Goal: Task Accomplishment & Management: Use online tool/utility

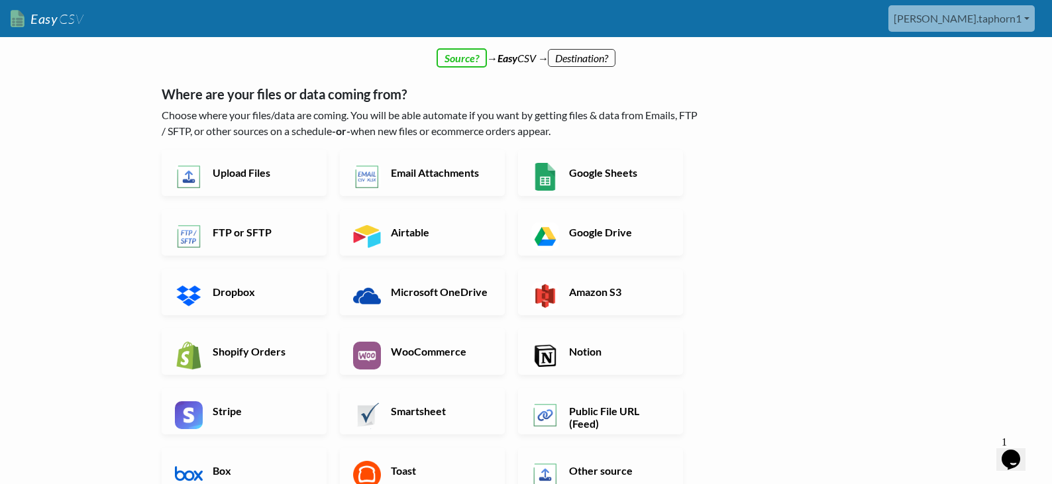
click at [570, 44] on div "← back Thanks for signing up! Set up your Import Flow and Upload Page in 1 minu…" at bounding box center [431, 339] width 567 height 598
click at [472, 66] on div "← back Thanks for signing up! Set up your Import Flow and Upload Page in 1 minu…" at bounding box center [431, 339] width 567 height 598
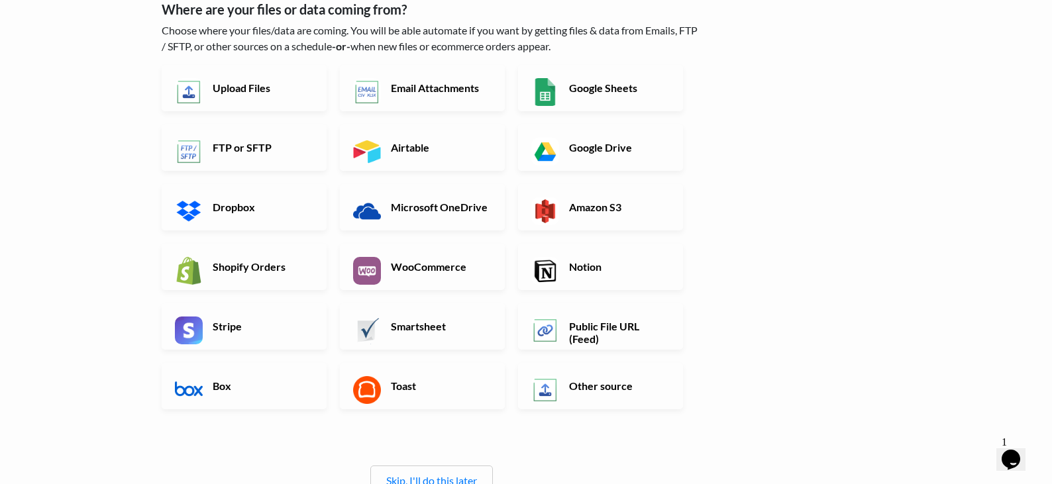
scroll to position [78, 0]
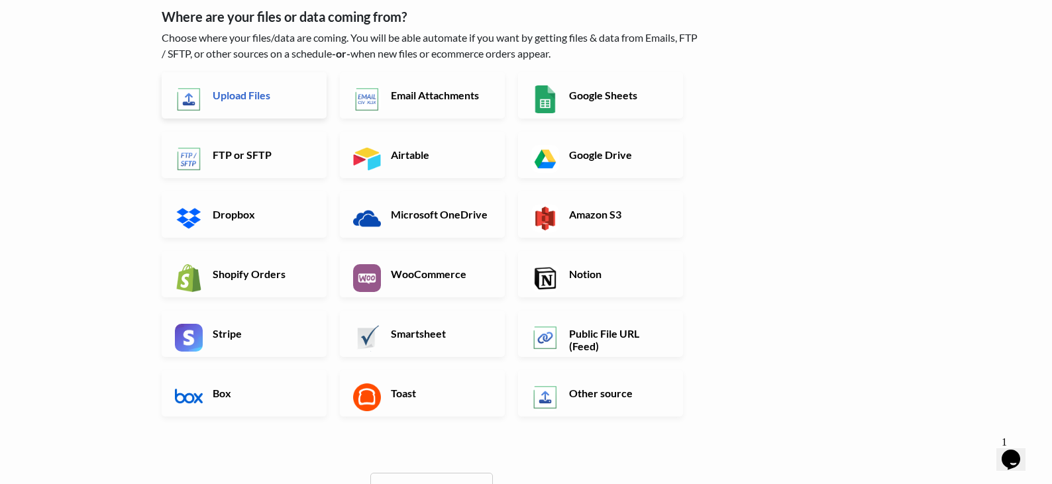
click at [254, 105] on link "Upload Files" at bounding box center [244, 95] width 165 height 46
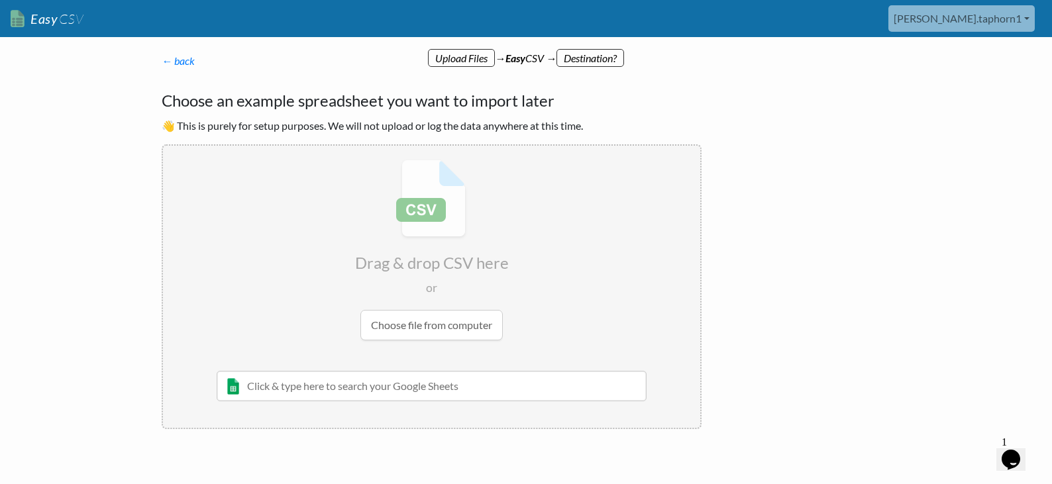
click at [420, 218] on input "file" at bounding box center [431, 250] width 537 height 209
click at [277, 383] on input "text" at bounding box center [432, 386] width 430 height 30
click at [309, 373] on input "text" at bounding box center [432, 386] width 430 height 30
click at [422, 333] on input "file" at bounding box center [431, 250] width 537 height 209
click at [500, 385] on input "text" at bounding box center [432, 386] width 430 height 30
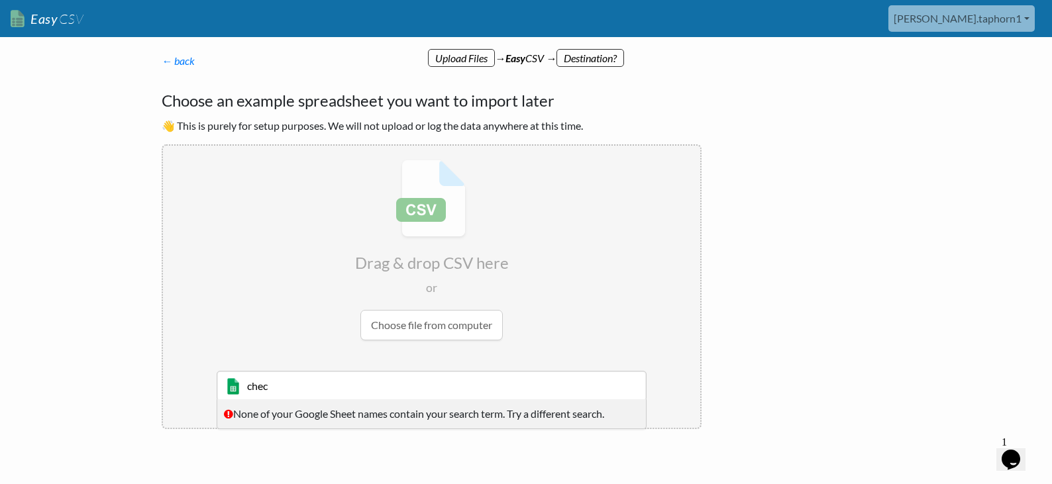
type input "chec"
click at [980, 16] on link "[PERSON_NAME].taphorn1" at bounding box center [962, 18] width 146 height 27
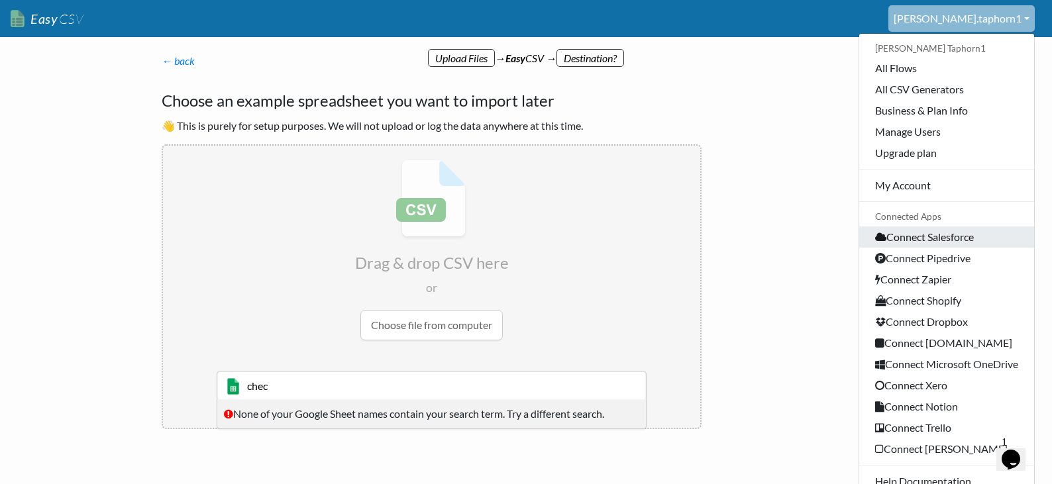
click at [936, 239] on link "Connect Salesforce" at bounding box center [946, 237] width 175 height 21
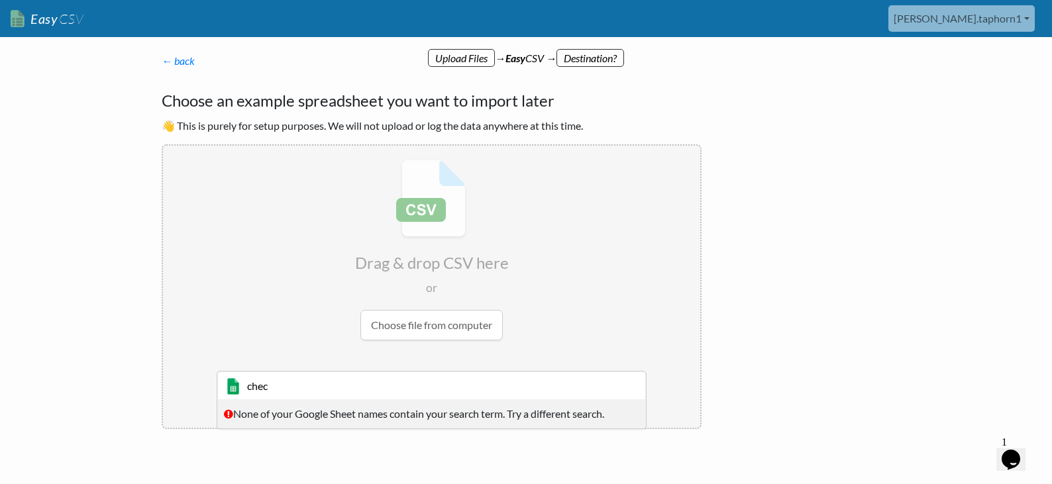
click at [337, 396] on input "chec" at bounding box center [432, 386] width 430 height 30
click at [317, 382] on input "chec" at bounding box center [432, 386] width 430 height 30
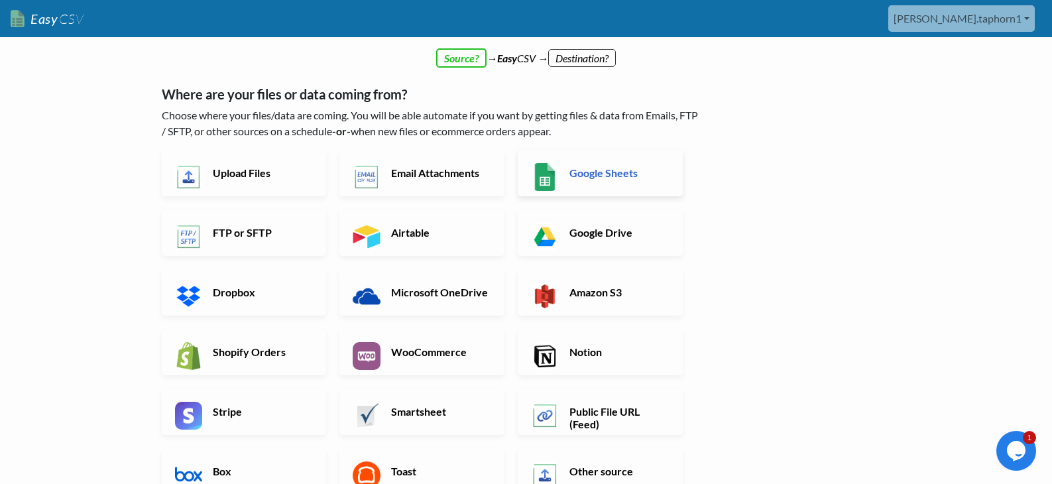
click at [557, 172] on img at bounding box center [545, 177] width 28 height 28
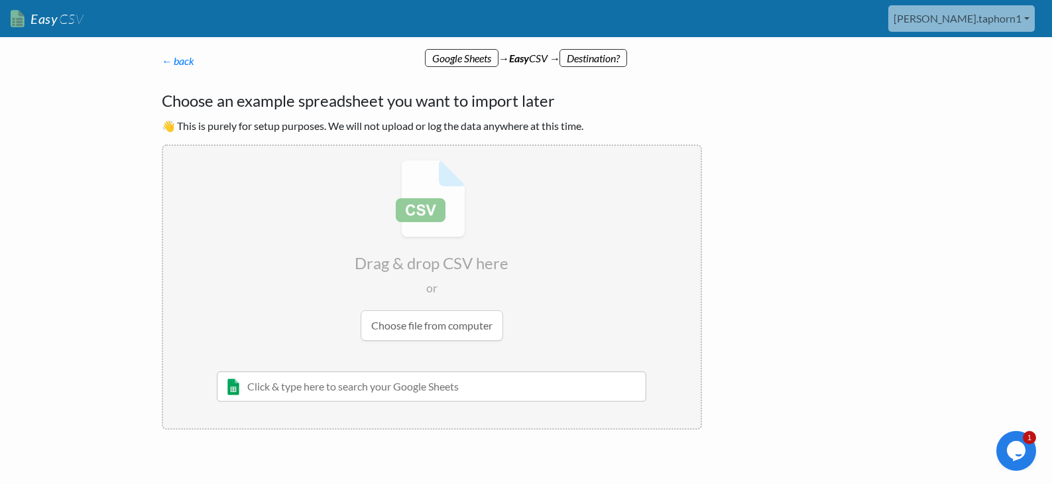
click at [342, 386] on input "text" at bounding box center [432, 386] width 430 height 30
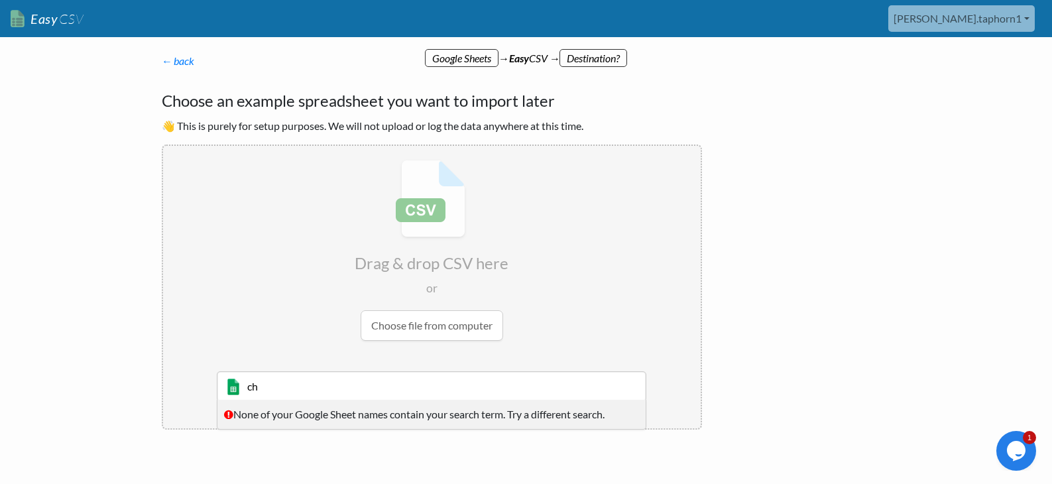
scroll to position [42, 0]
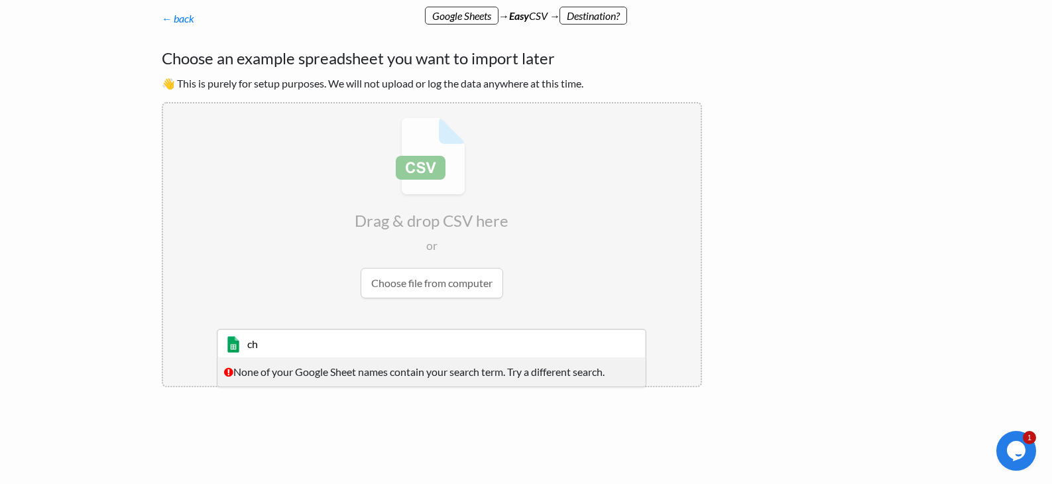
type input "ch"
drag, startPoint x: 277, startPoint y: 344, endPoint x: 72, endPoint y: 27, distance: 377.7
click at [277, 343] on input "ch" at bounding box center [432, 344] width 430 height 30
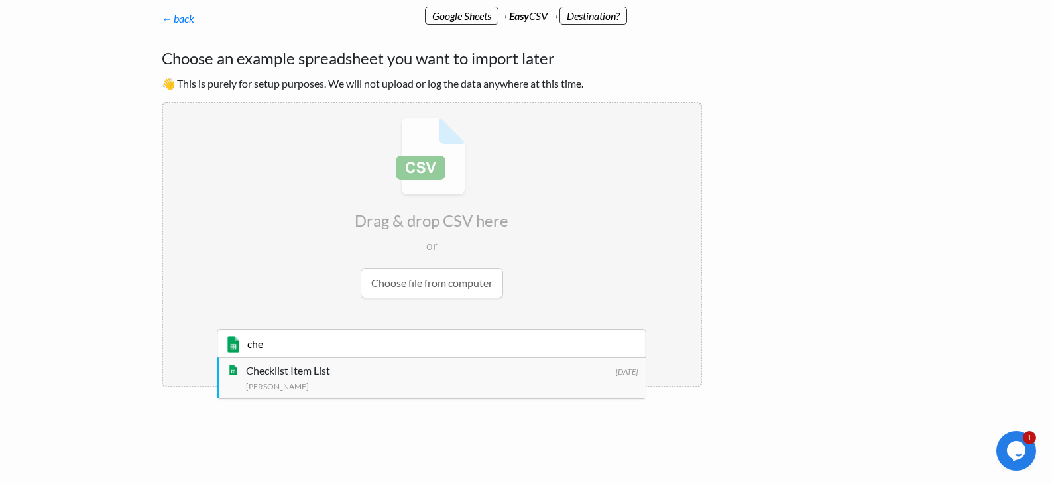
type input "che"
click at [286, 374] on div "Checklist Item List" at bounding box center [442, 370] width 392 height 16
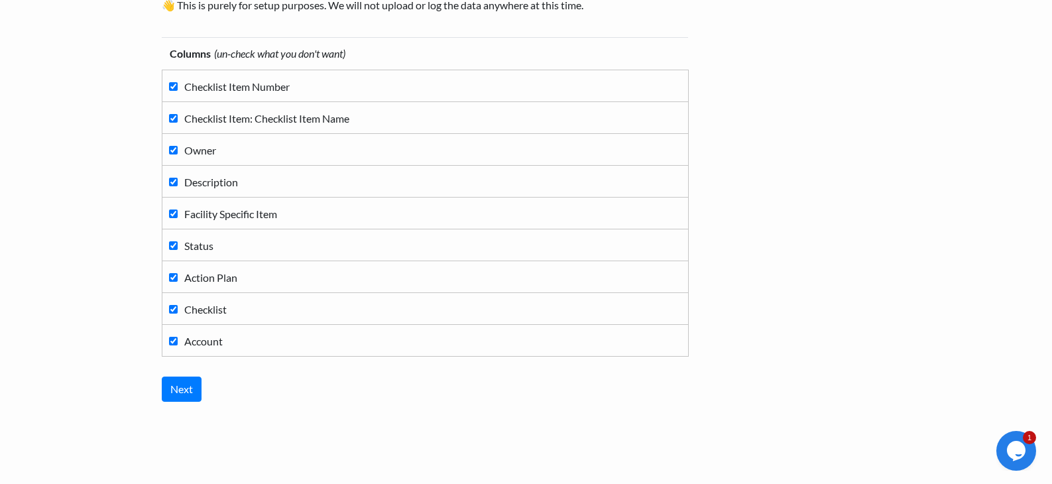
scroll to position [148, 0]
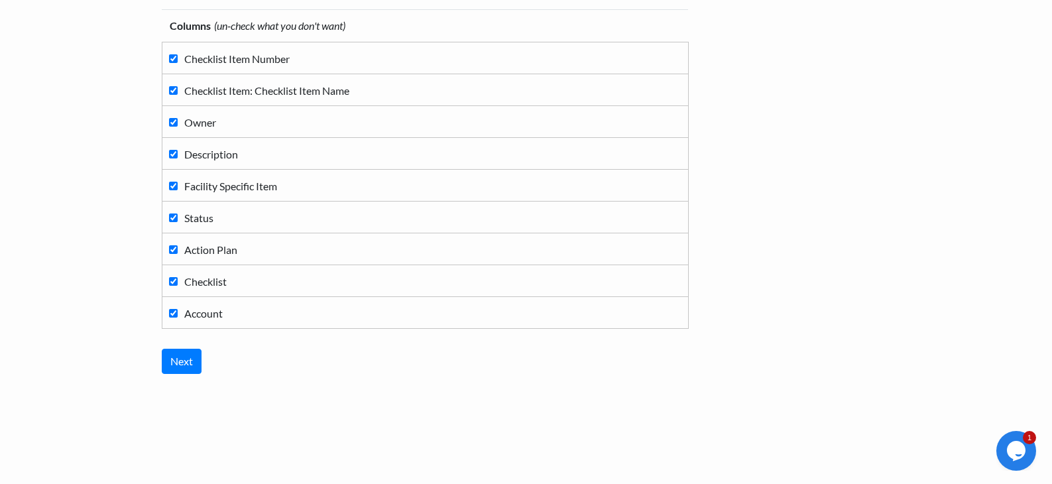
click at [188, 343] on div "Columns (un-check what you don't want) Checklist Item Number Checklist Item: Ch…" at bounding box center [432, 191] width 540 height 391
click at [182, 368] on input "Next" at bounding box center [182, 361] width 40 height 25
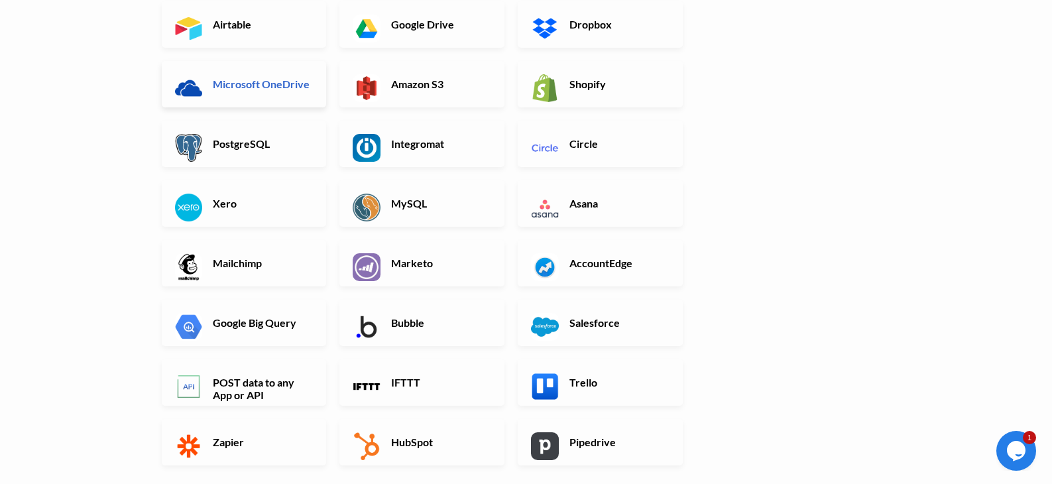
scroll to position [239, 0]
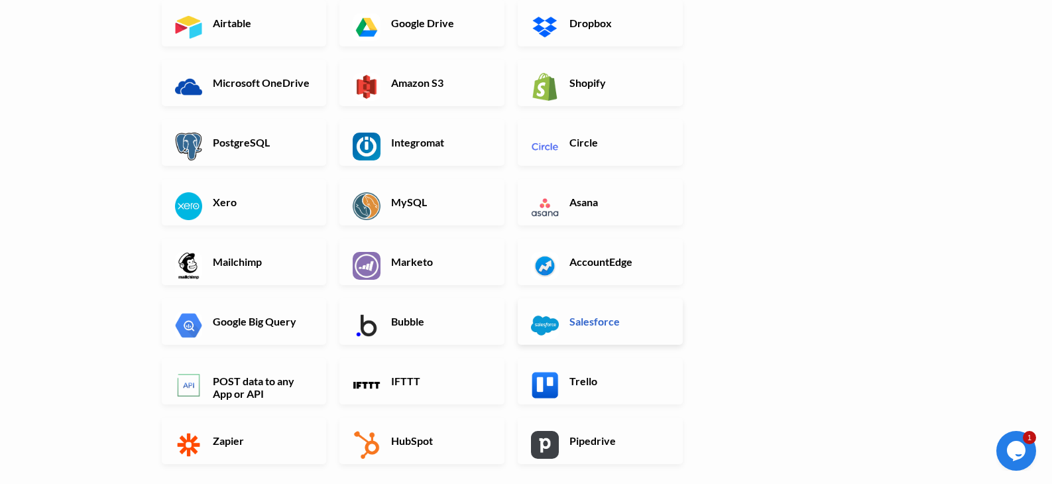
click at [555, 329] on img at bounding box center [545, 325] width 28 height 28
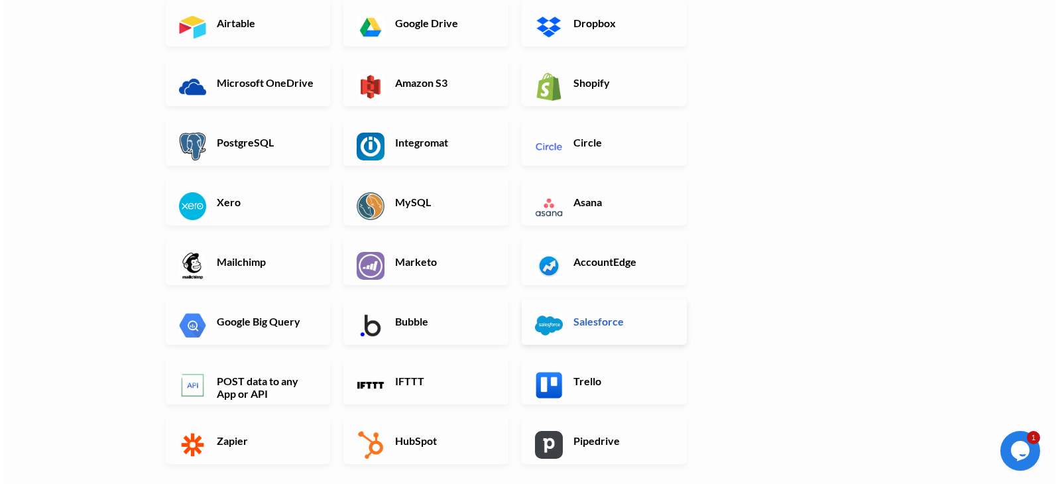
scroll to position [0, 0]
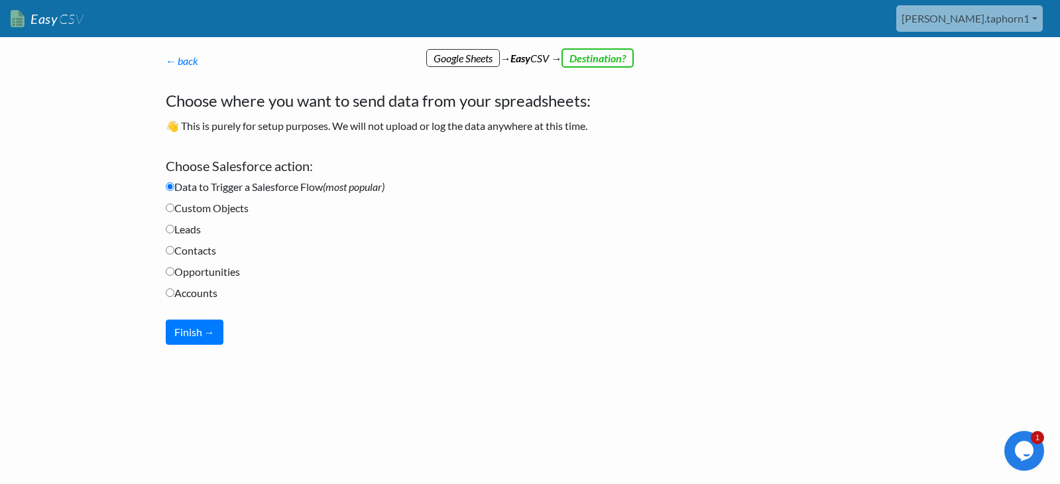
click at [172, 207] on input "Custom Objects" at bounding box center [170, 207] width 9 height 9
radio input "true"
click at [181, 331] on button "Finish →" at bounding box center [195, 331] width 58 height 25
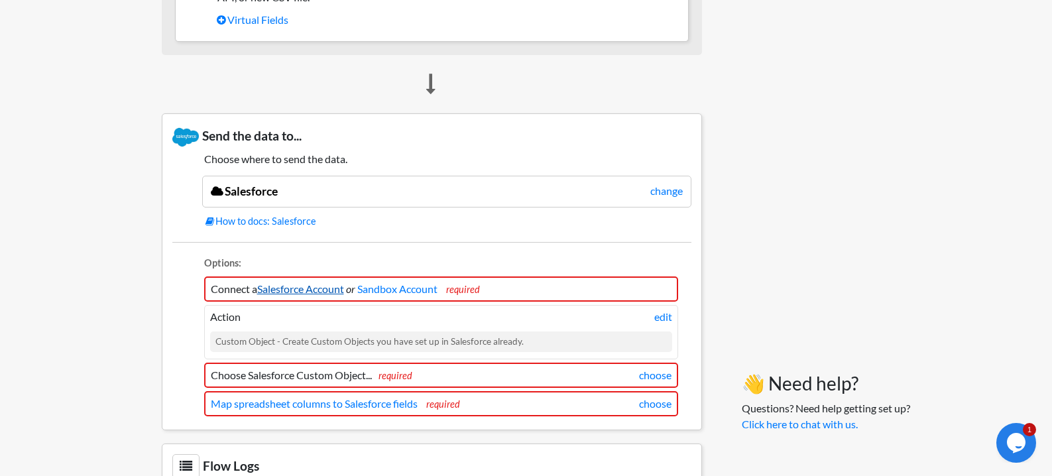
click at [284, 288] on link "Salesforce Account" at bounding box center [300, 288] width 87 height 13
click at [260, 221] on link "How to docs: Salesforce" at bounding box center [448, 221] width 486 height 15
click at [388, 293] on link "Sandbox Account" at bounding box center [397, 288] width 80 height 13
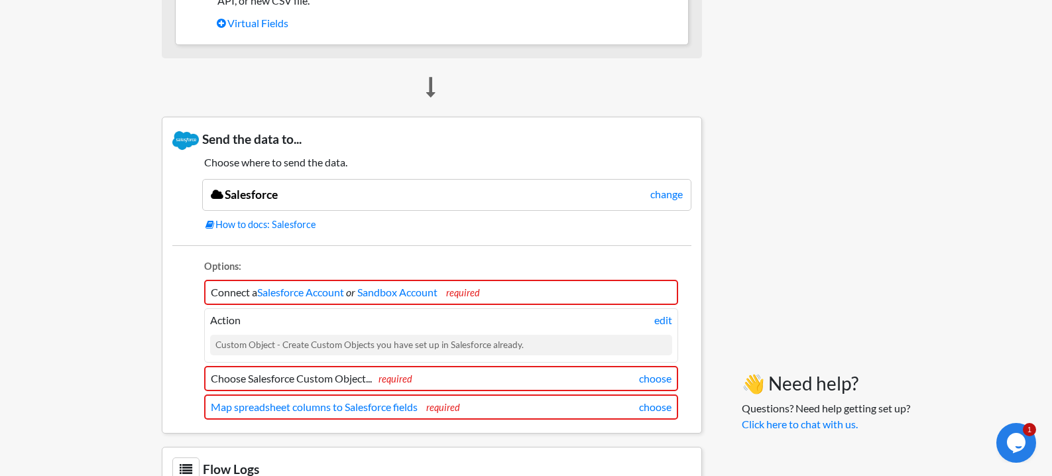
scroll to position [920, 0]
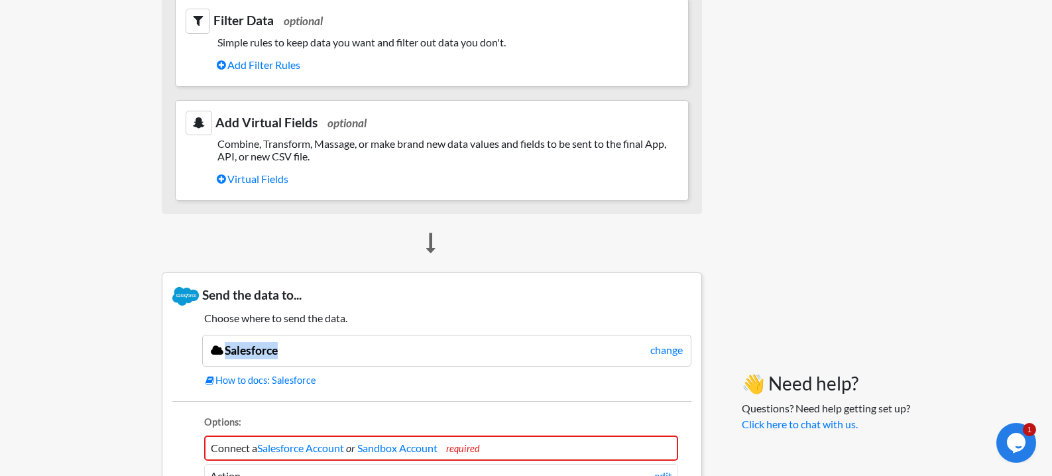
drag, startPoint x: 671, startPoint y: 340, endPoint x: 667, endPoint y: 359, distance: 18.8
click at [671, 341] on div "Salesforce change" at bounding box center [446, 351] width 489 height 32
click at [667, 359] on div "Salesforce change" at bounding box center [446, 351] width 489 height 32
click at [662, 351] on link "change" at bounding box center [666, 350] width 32 height 16
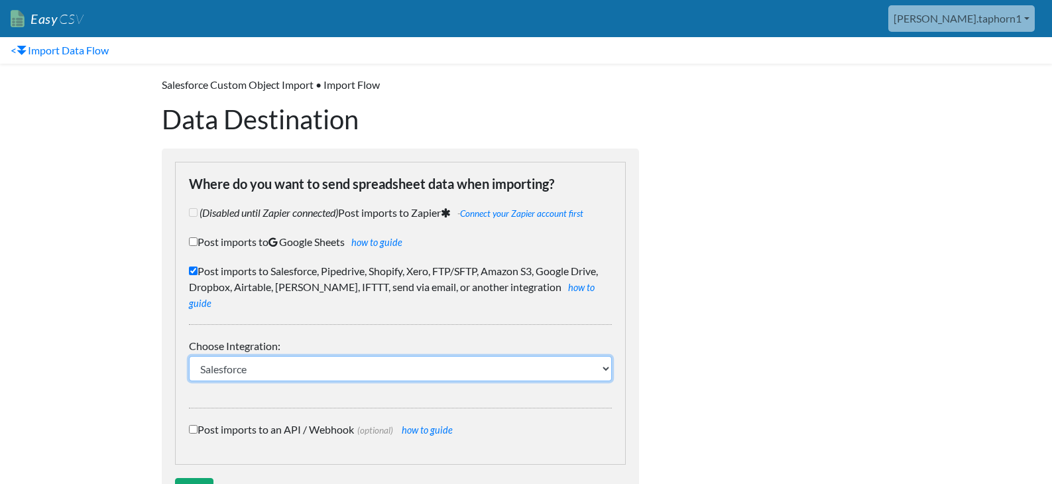
drag, startPoint x: 278, startPoint y: 352, endPoint x: 322, endPoint y: 404, distance: 68.1
click at [322, 404] on div "Where do you want to send spreadsheet data when importing? (Disabled until Zapi…" at bounding box center [400, 313] width 451 height 303
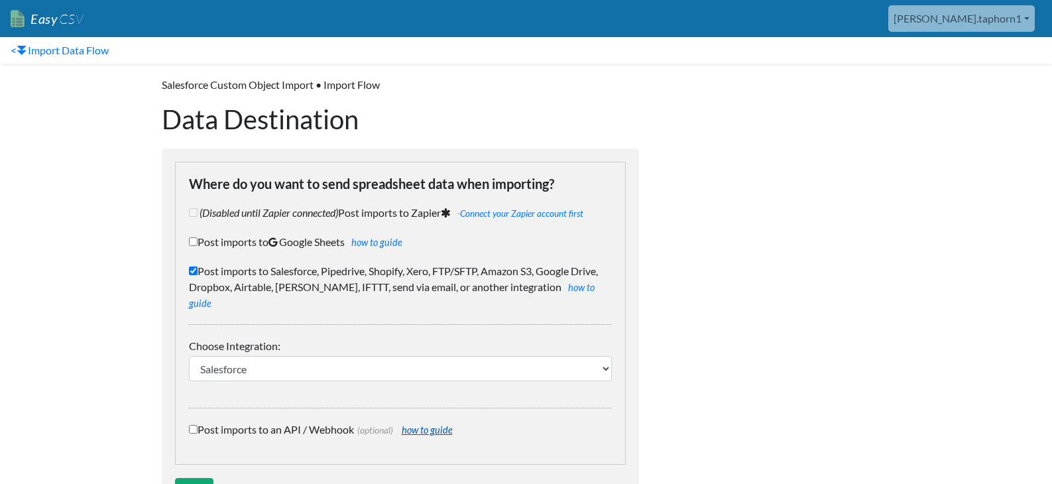
click at [426, 424] on link "how to guide" at bounding box center [427, 429] width 51 height 11
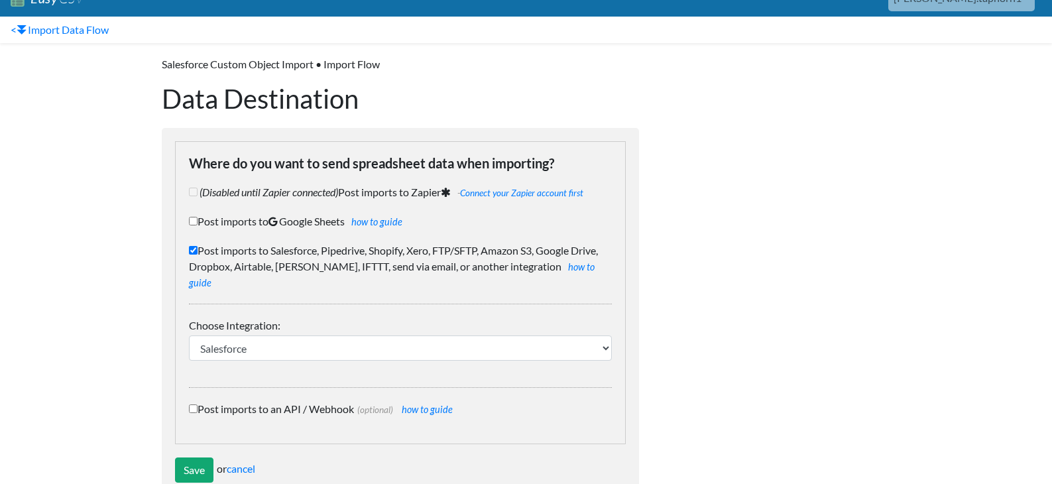
scroll to position [40, 0]
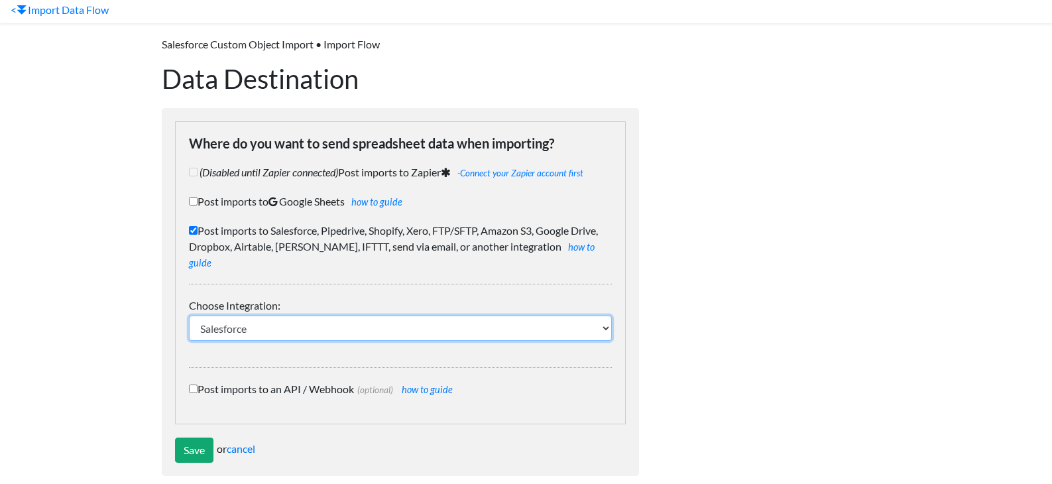
click at [189, 315] on select "IFTTT FTP or SFTP Amazon S3 HubSpot Google Big Query Salesforce Pipedrive Airta…" at bounding box center [400, 327] width 423 height 25
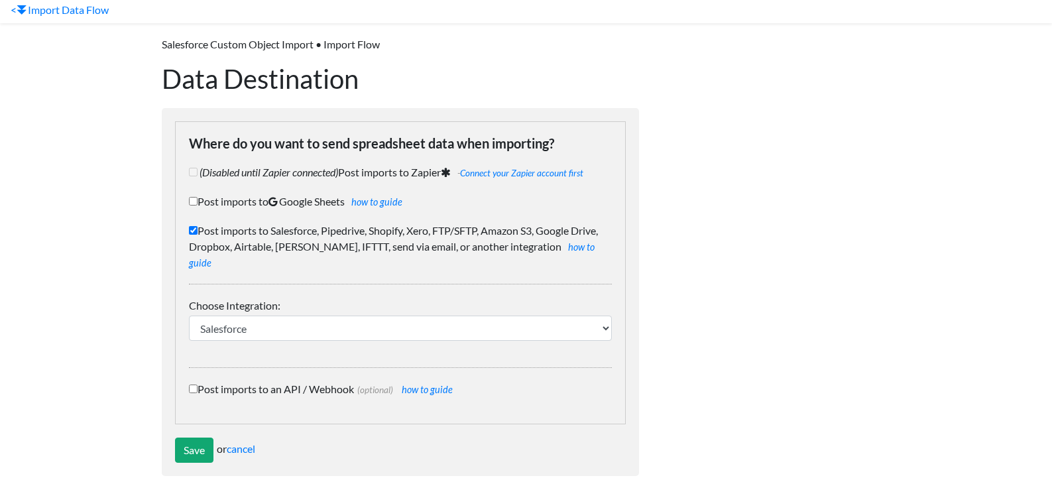
click at [275, 45] on p "Salesforce Custom Object Import • Import Flow" at bounding box center [400, 44] width 477 height 16
click at [276, 42] on p "Salesforce Custom Object Import • Import Flow" at bounding box center [400, 44] width 477 height 16
click at [416, 384] on link "how to guide" at bounding box center [427, 389] width 51 height 11
click at [197, 384] on input "Post imports to an API / Webhook (optional) how to guide" at bounding box center [193, 388] width 9 height 9
checkbox input "true"
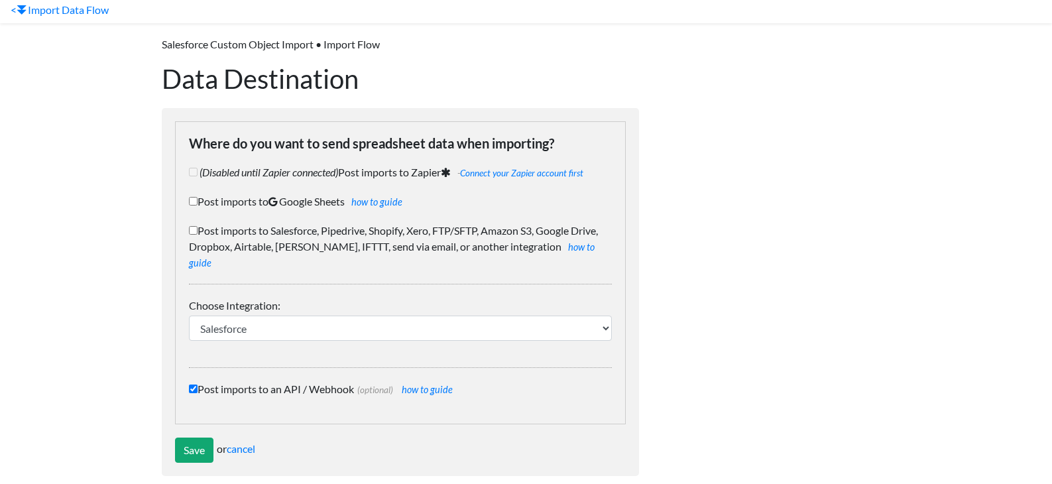
checkbox input "false"
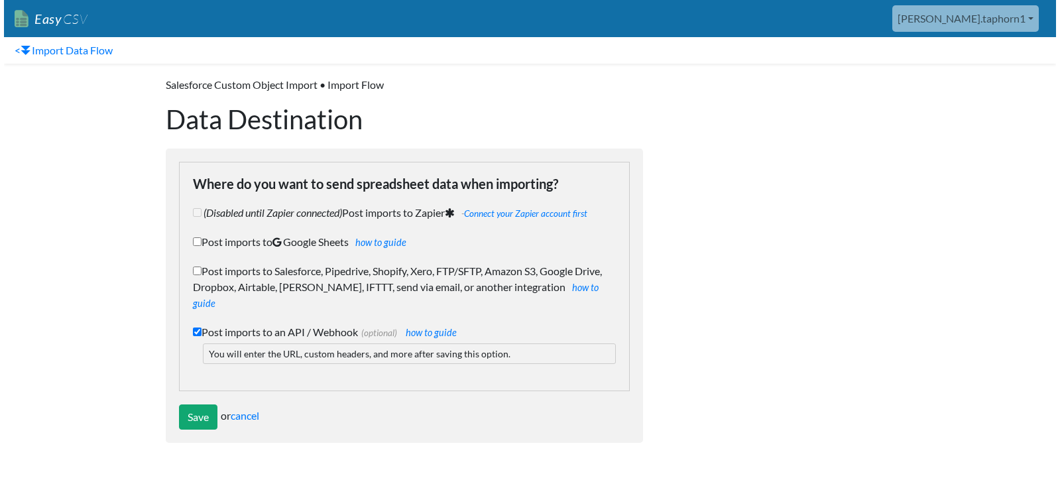
scroll to position [0, 0]
click at [192, 385] on form "Where do you want to send spreadsheet data when importing? (Disabled until Zapi…" at bounding box center [404, 295] width 477 height 294
click at [199, 404] on input "Save" at bounding box center [198, 416] width 38 height 25
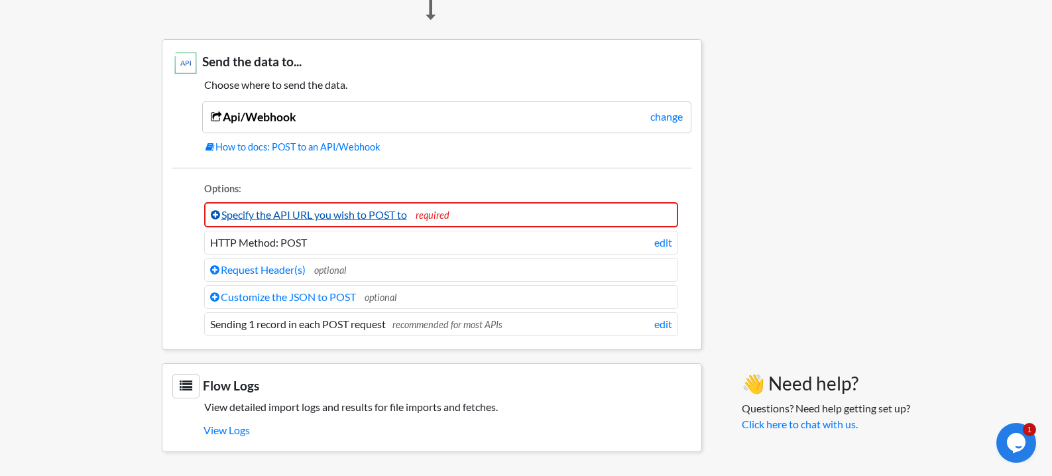
click at [345, 219] on link "Specify the API URL you wish to POST to" at bounding box center [309, 214] width 196 height 13
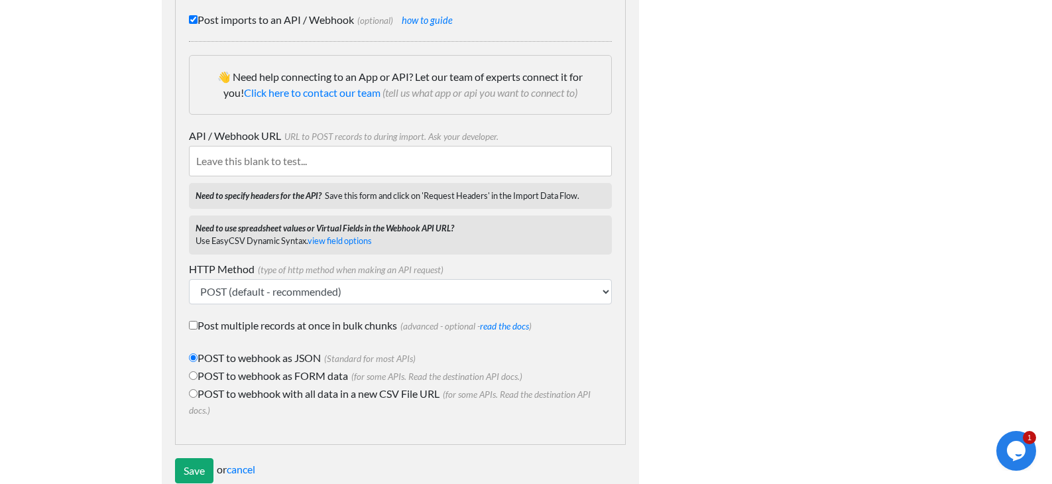
scroll to position [306, 0]
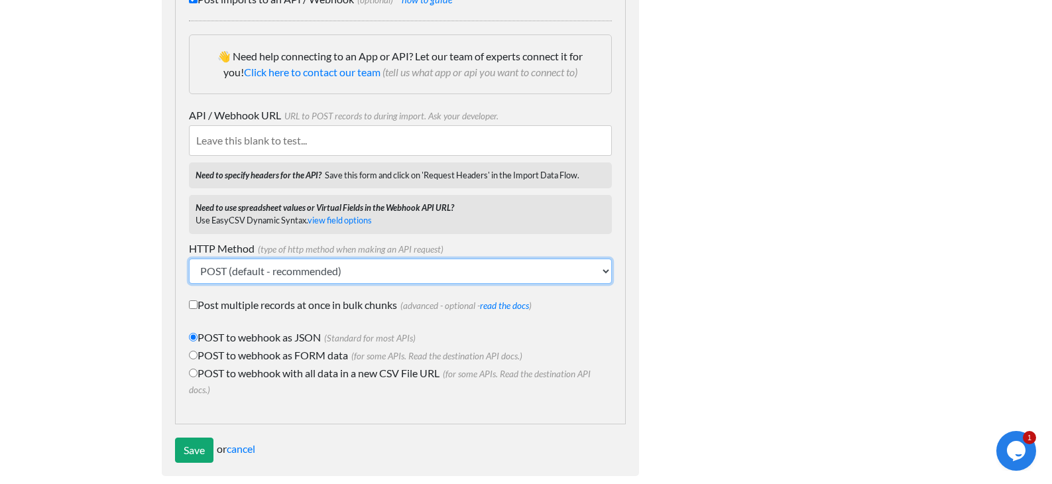
drag, startPoint x: 351, startPoint y: 255, endPoint x: 655, endPoint y: 259, distance: 303.5
click at [655, 259] on div "Integration Options Where do you want to send spreadsheet data when importing? …" at bounding box center [525, 123] width 755 height 732
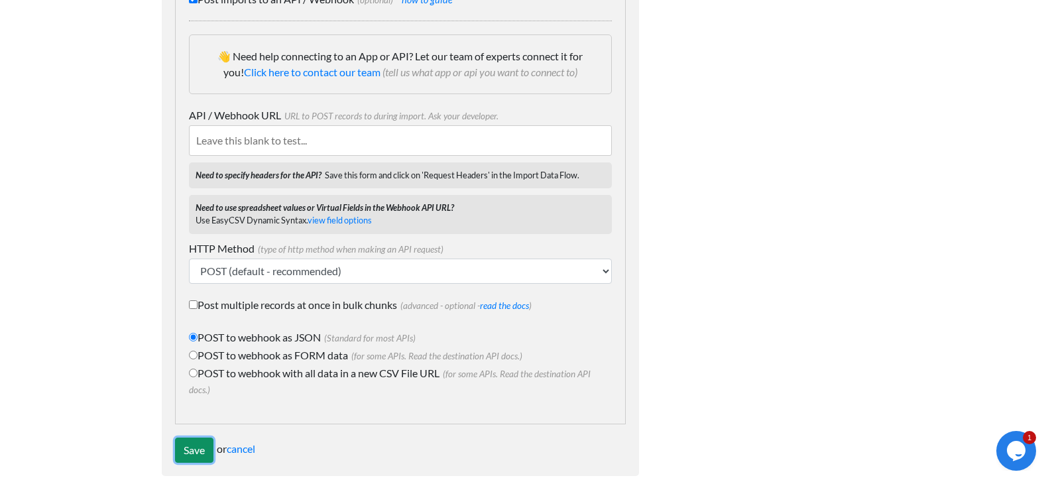
click at [190, 443] on input "Save" at bounding box center [194, 449] width 38 height 25
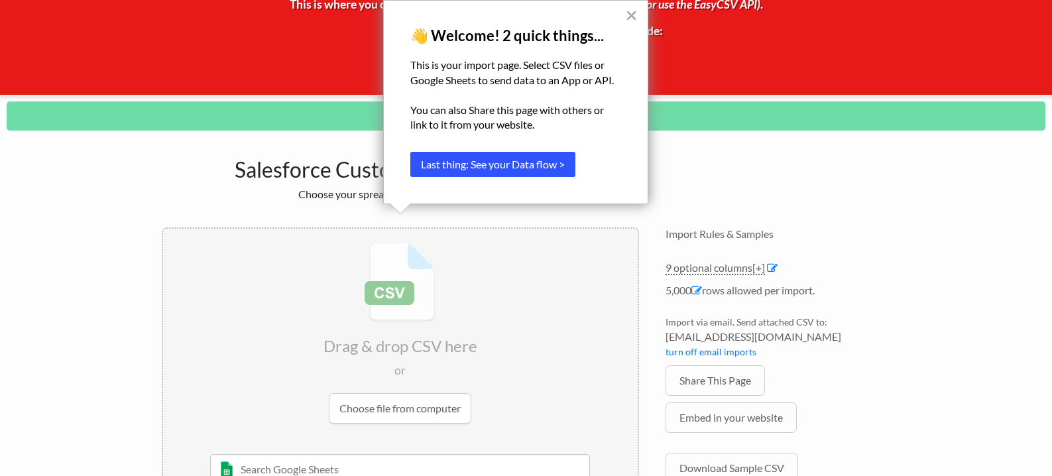
click at [543, 174] on button "Last thing: See your Data flow >" at bounding box center [492, 164] width 165 height 25
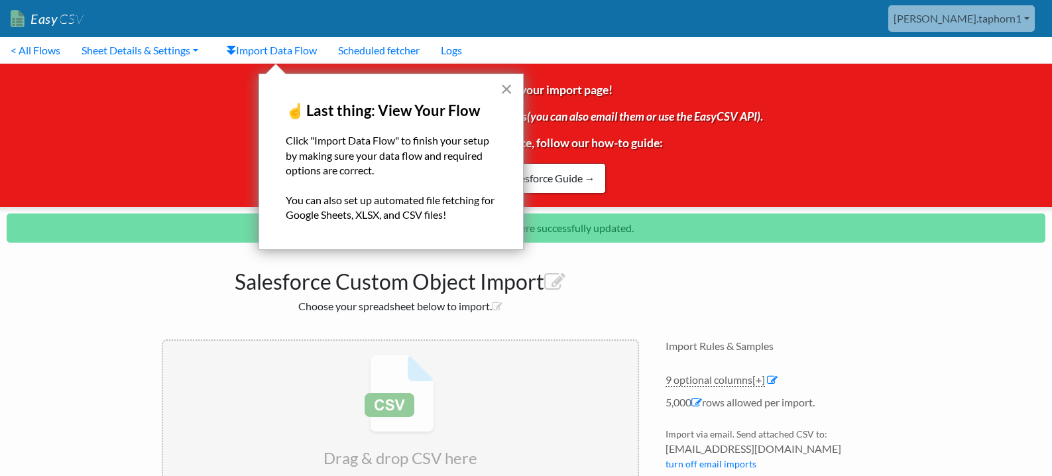
click at [506, 91] on button "×" at bounding box center [506, 88] width 13 height 21
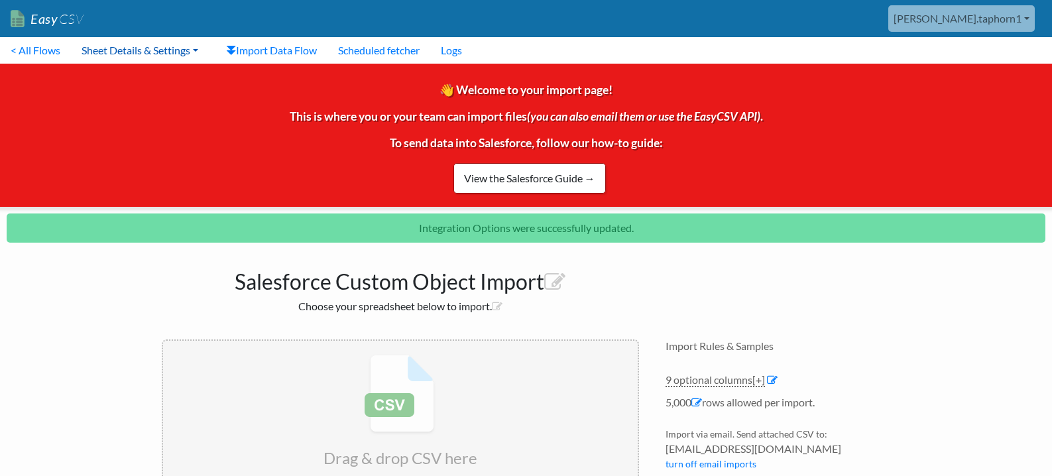
click at [174, 52] on link "Sheet Details & Settings" at bounding box center [140, 50] width 138 height 27
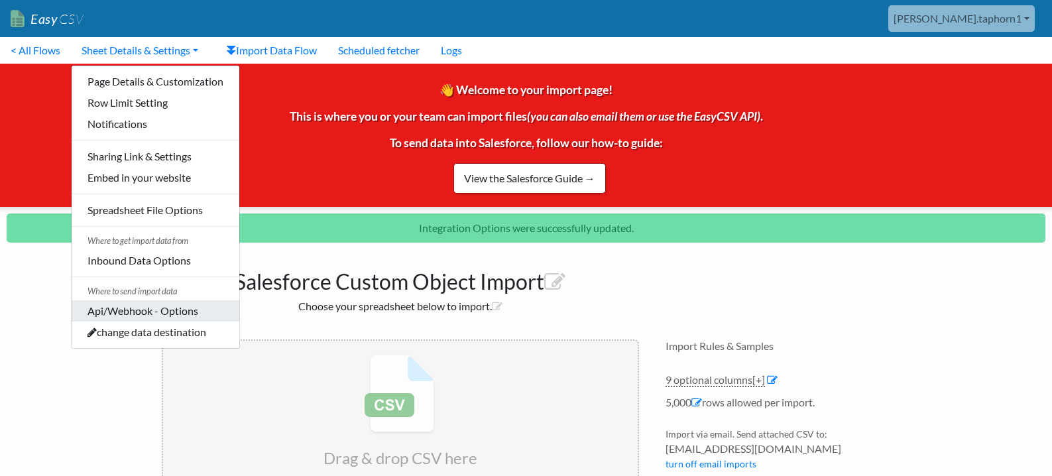
click at [193, 319] on link "Api/Webhook - Options" at bounding box center [156, 310] width 168 height 21
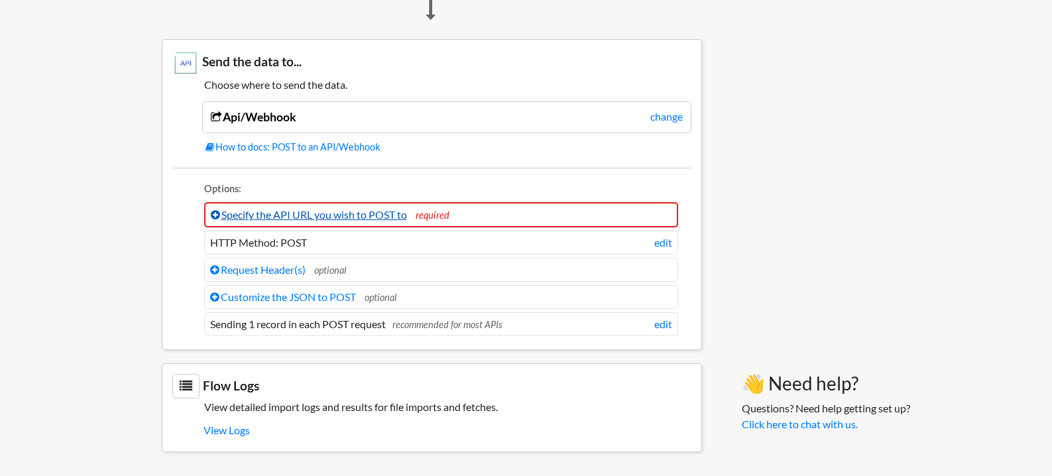
click at [364, 217] on link "Specify the API URL you wish to POST to" at bounding box center [309, 214] width 196 height 13
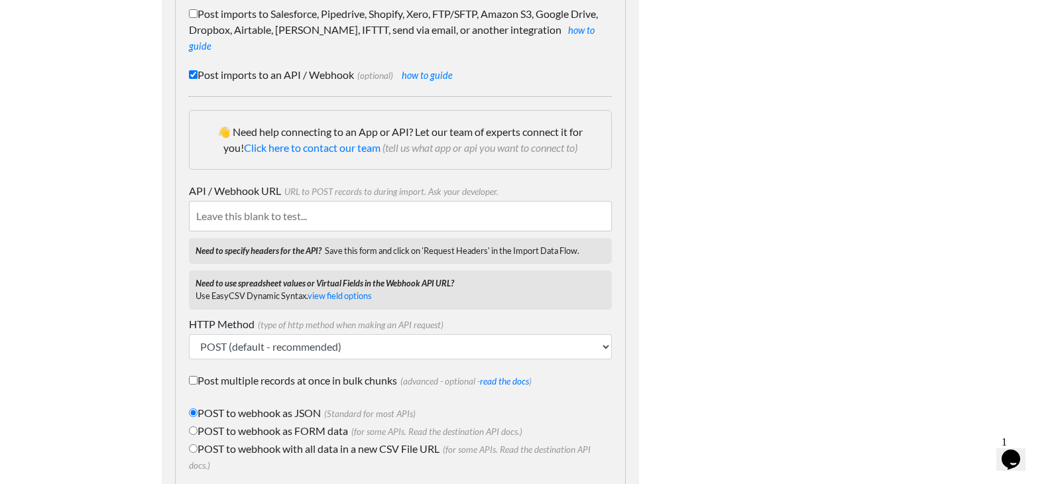
scroll to position [306, 0]
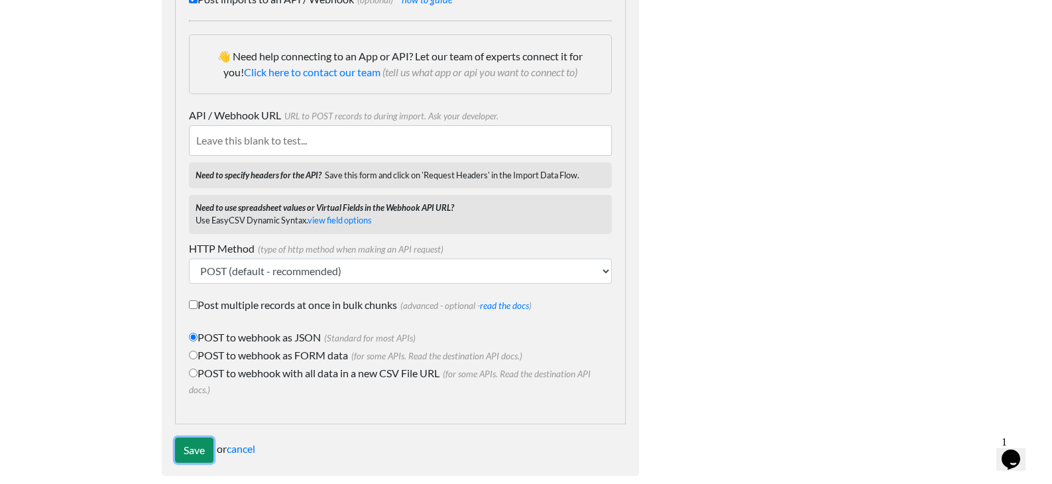
click at [189, 439] on input "Save" at bounding box center [194, 449] width 38 height 25
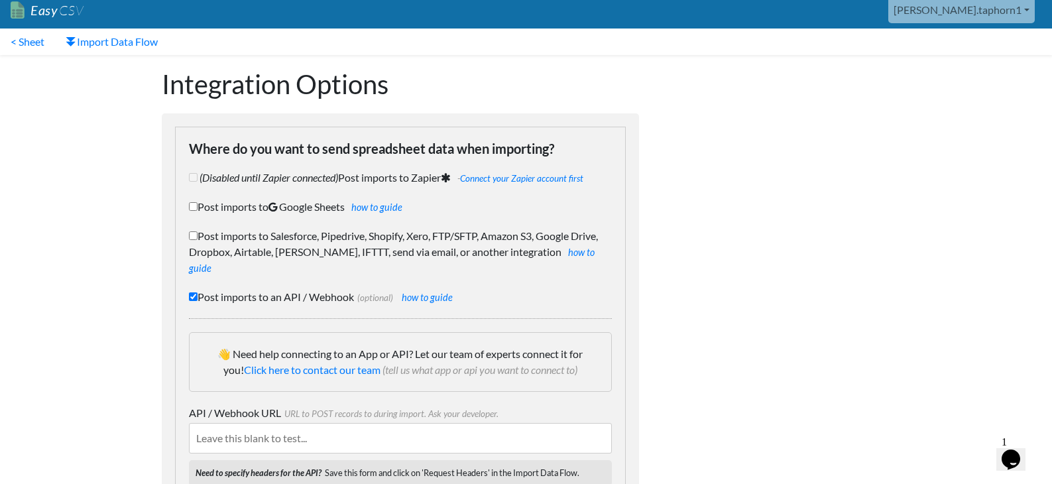
scroll to position [0, 0]
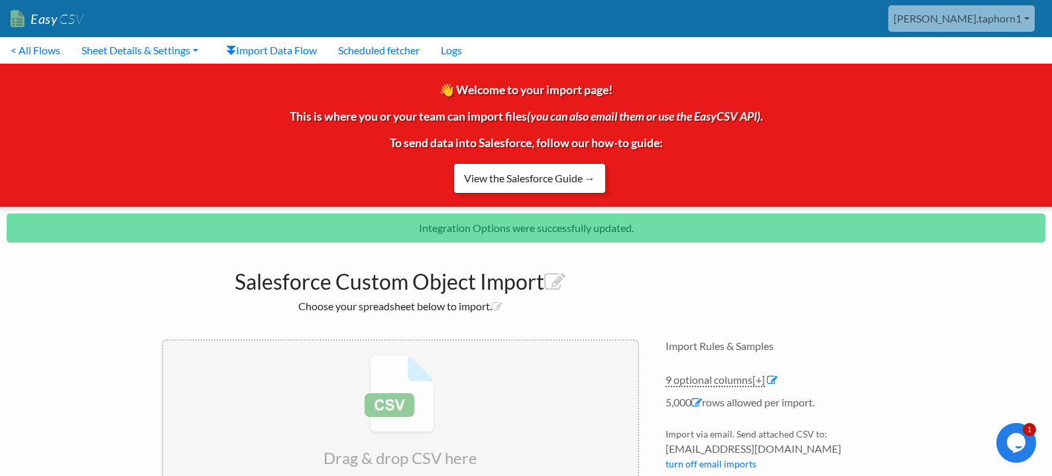
click at [504, 182] on link "View the Salesforce Guide →" at bounding box center [529, 178] width 152 height 30
click at [527, 182] on link "View the Salesforce Guide →" at bounding box center [529, 178] width 152 height 30
click at [519, 184] on link "View the Salesforce Guide →" at bounding box center [529, 178] width 152 height 30
click at [554, 285] on icon at bounding box center [554, 282] width 21 height 21
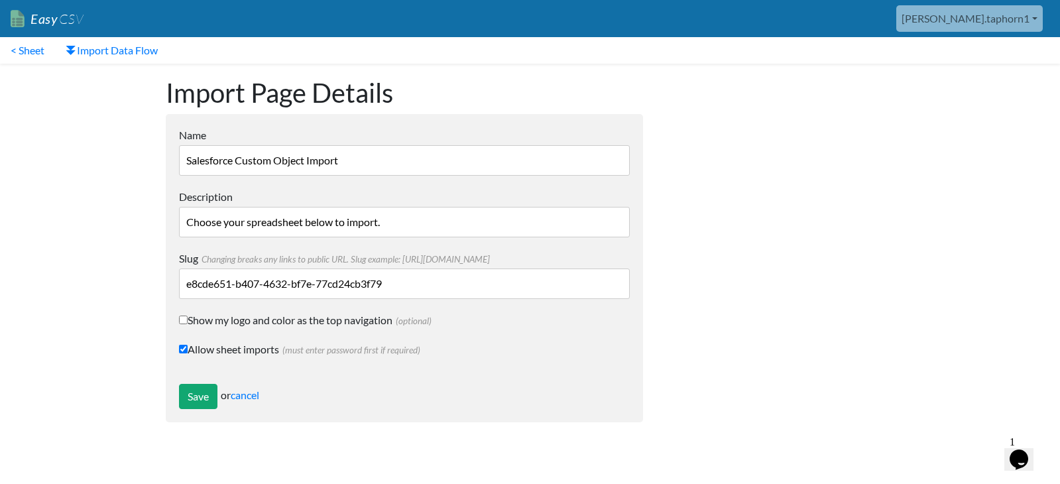
click at [292, 220] on input "Choose your spreadsheet below to import." at bounding box center [404, 222] width 451 height 30
click at [291, 162] on input "Salesforce Custom Object Import" at bounding box center [404, 160] width 451 height 30
click at [246, 392] on link "cancel" at bounding box center [245, 394] width 28 height 13
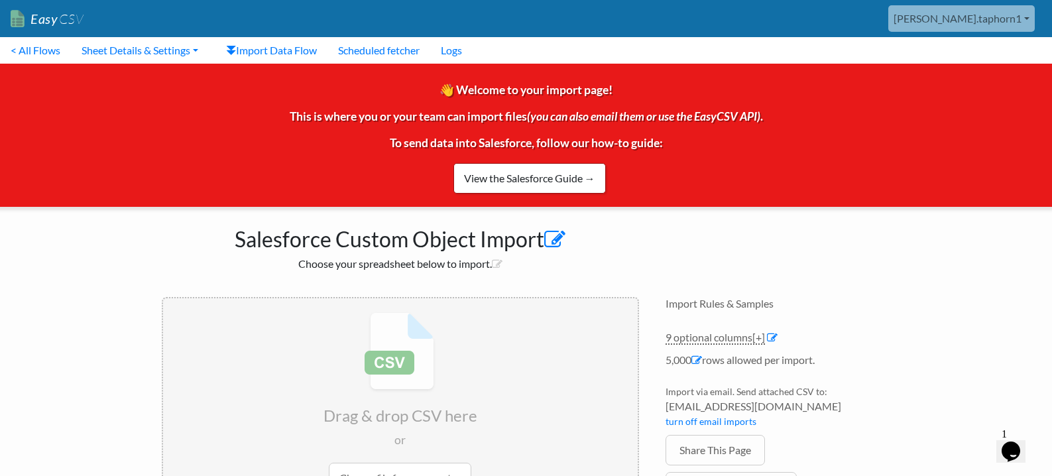
click at [552, 237] on icon at bounding box center [554, 239] width 21 height 21
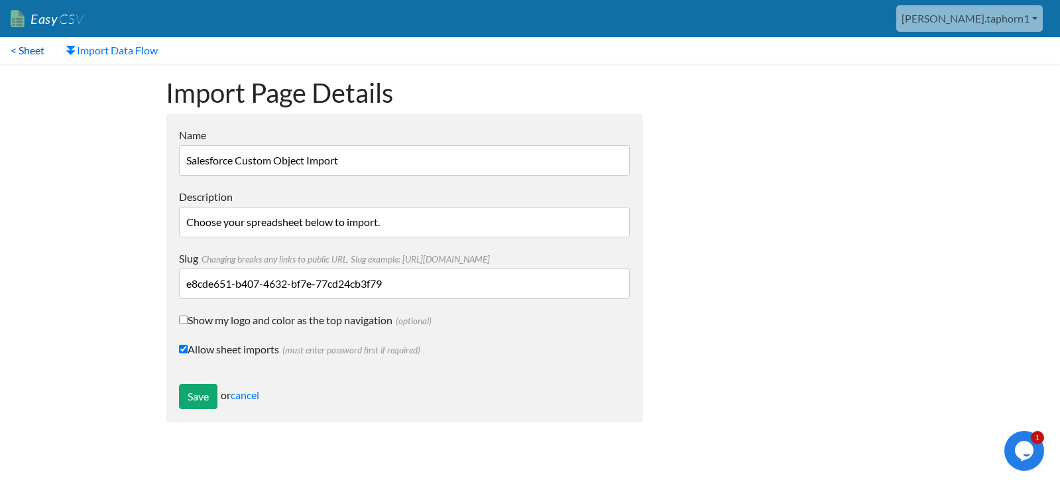
click at [25, 52] on link "< Sheet" at bounding box center [27, 50] width 55 height 27
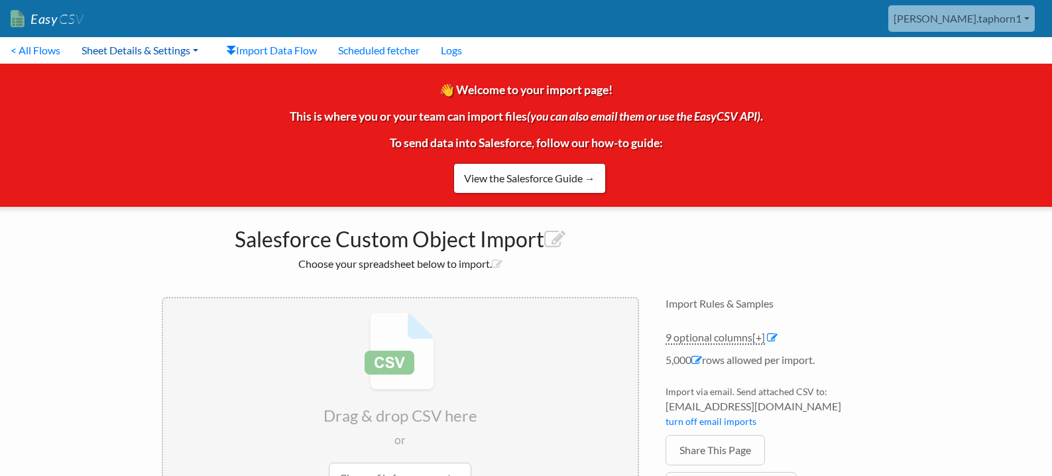
click at [138, 50] on link "Sheet Details & Settings" at bounding box center [140, 50] width 138 height 27
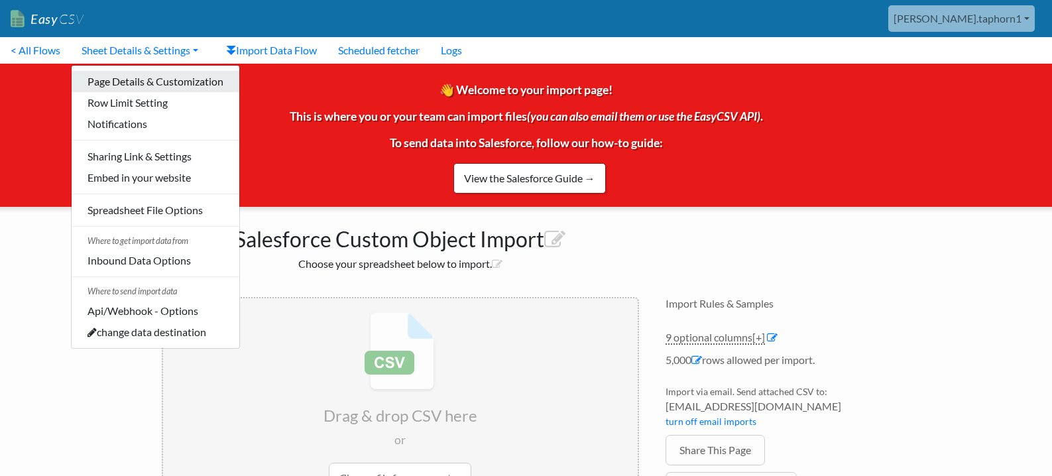
click at [154, 85] on link "Page Details & Customization" at bounding box center [156, 81] width 168 height 21
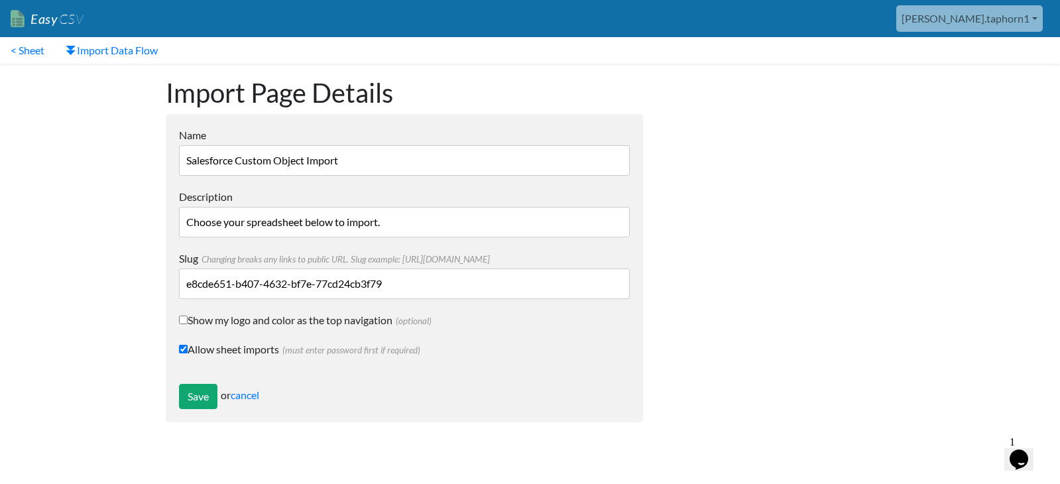
click at [307, 159] on input "Salesforce Custom Object Import" at bounding box center [404, 160] width 451 height 30
click at [405, 221] on input "Choose your spreadsheet below to import." at bounding box center [404, 222] width 451 height 30
click at [249, 400] on link "cancel" at bounding box center [245, 394] width 28 height 13
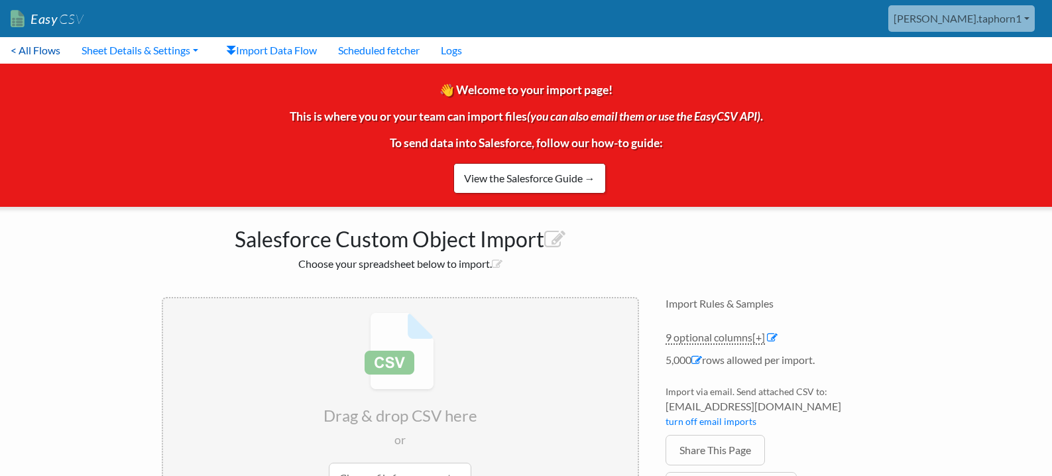
click at [11, 56] on link "< All Flows" at bounding box center [35, 50] width 71 height 27
click at [497, 263] on icon at bounding box center [497, 263] width 11 height 11
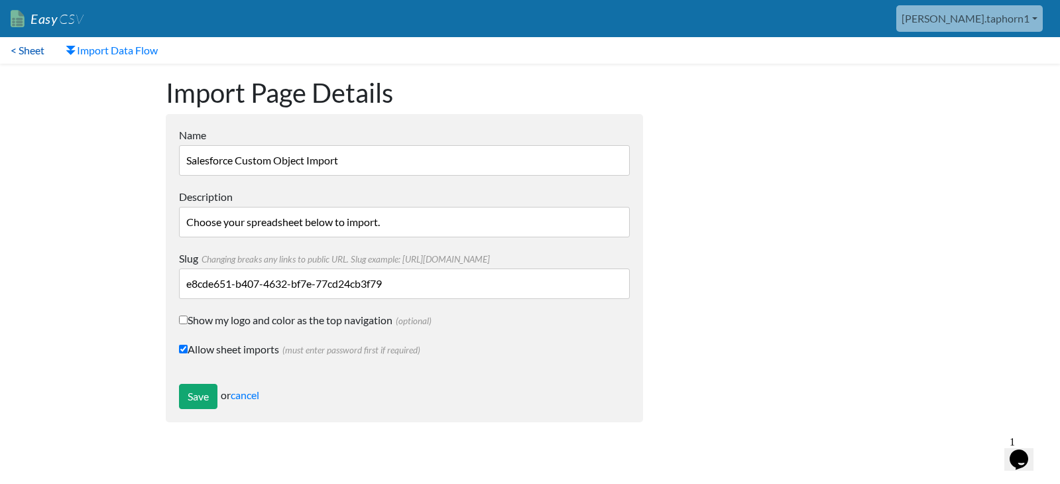
click at [26, 58] on link "< Sheet" at bounding box center [27, 50] width 55 height 27
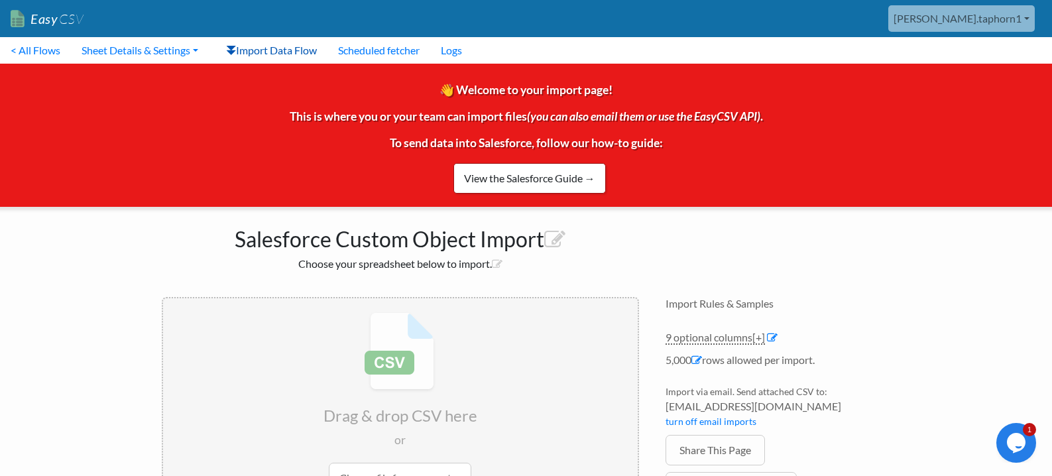
click at [296, 60] on link "Import Data Flow" at bounding box center [271, 50] width 112 height 27
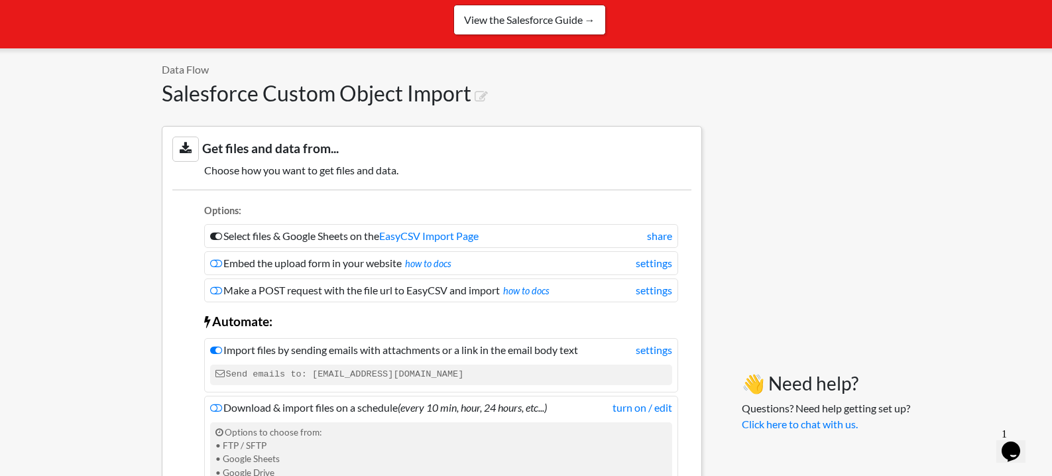
scroll to position [159, 0]
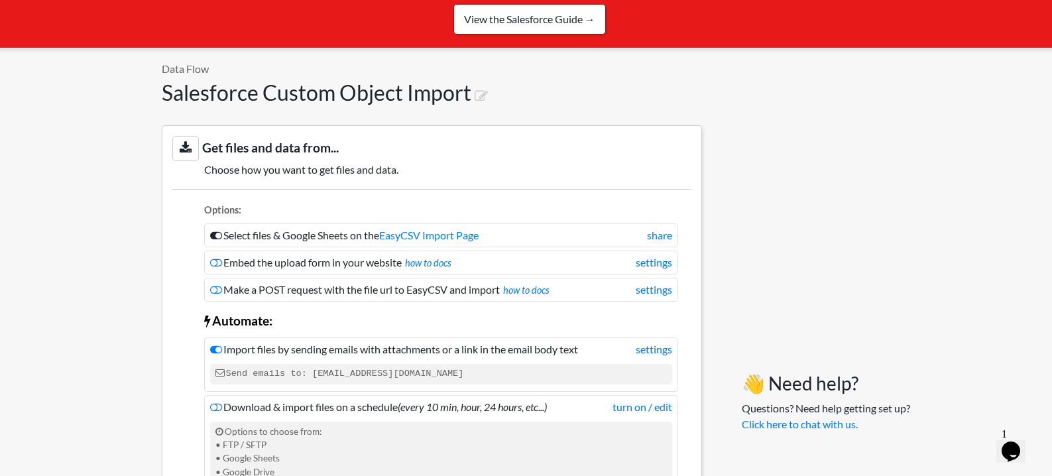
click at [655, 299] on li "Make a POST request with the file url to EasyCSV and import how to docs settings" at bounding box center [441, 290] width 474 height 24
click at [658, 262] on link "settings" at bounding box center [653, 262] width 36 height 16
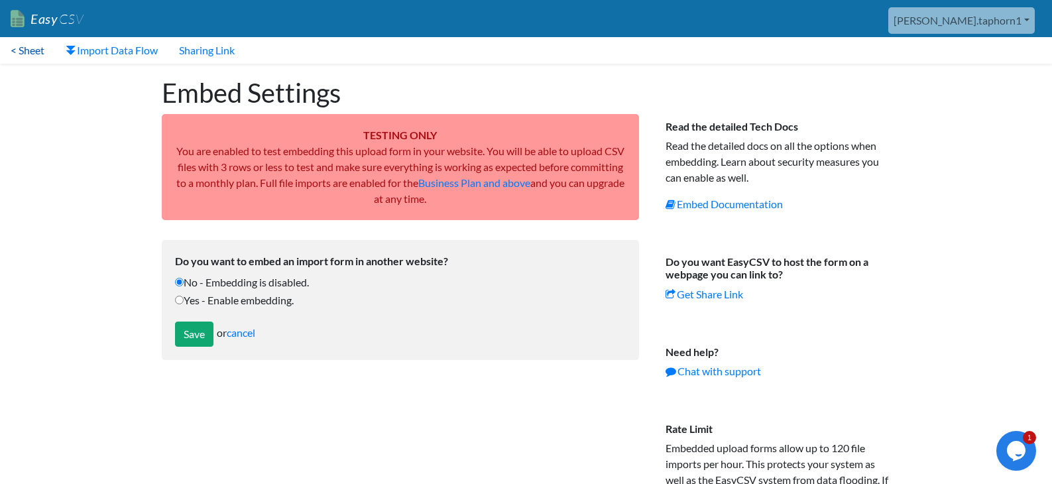
click at [24, 53] on link "< Sheet" at bounding box center [27, 50] width 55 height 27
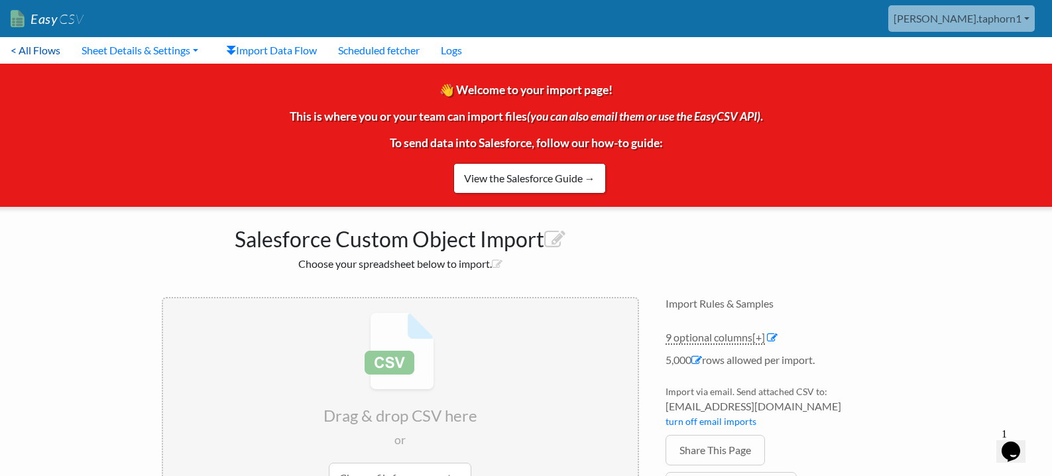
click at [27, 58] on link "< All Flows" at bounding box center [35, 50] width 71 height 27
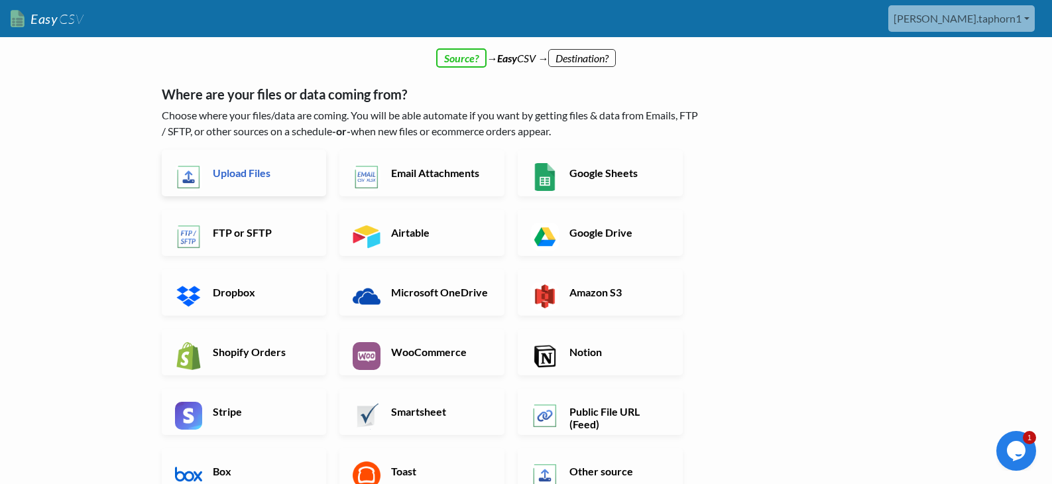
click at [227, 184] on link "Upload Files" at bounding box center [244, 173] width 165 height 46
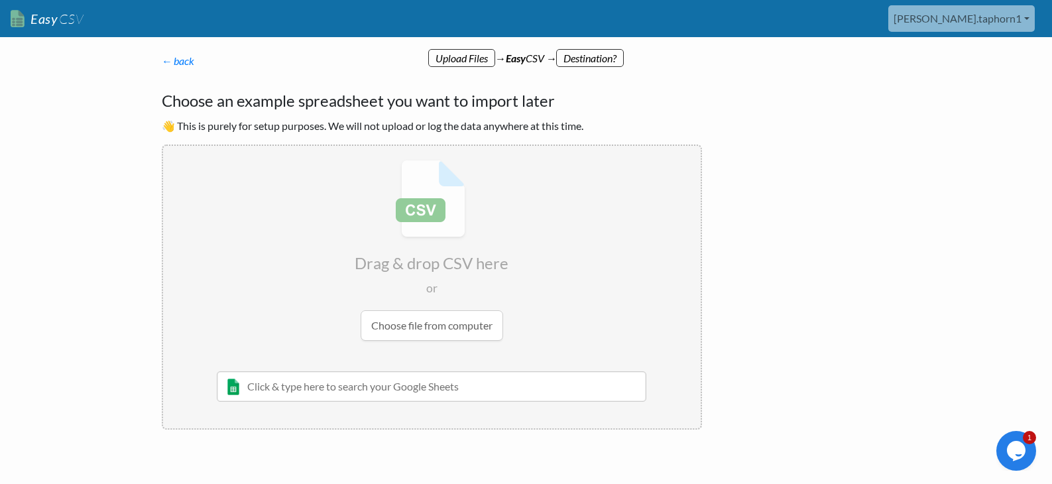
click at [335, 384] on input "text" at bounding box center [432, 386] width 430 height 30
type input "che"
click at [364, 417] on div "Checklist Item List" at bounding box center [442, 413] width 392 height 16
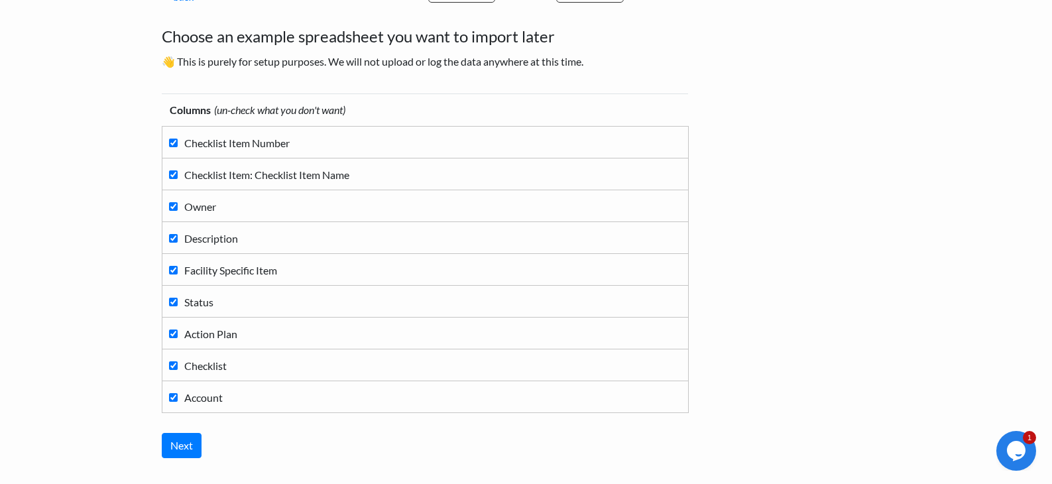
scroll to position [148, 0]
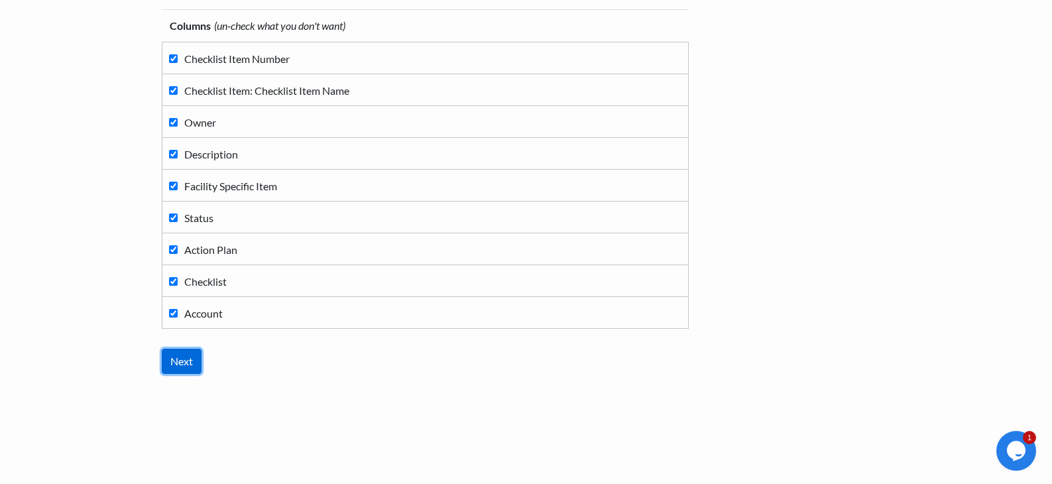
click at [190, 354] on input "Next" at bounding box center [182, 361] width 40 height 25
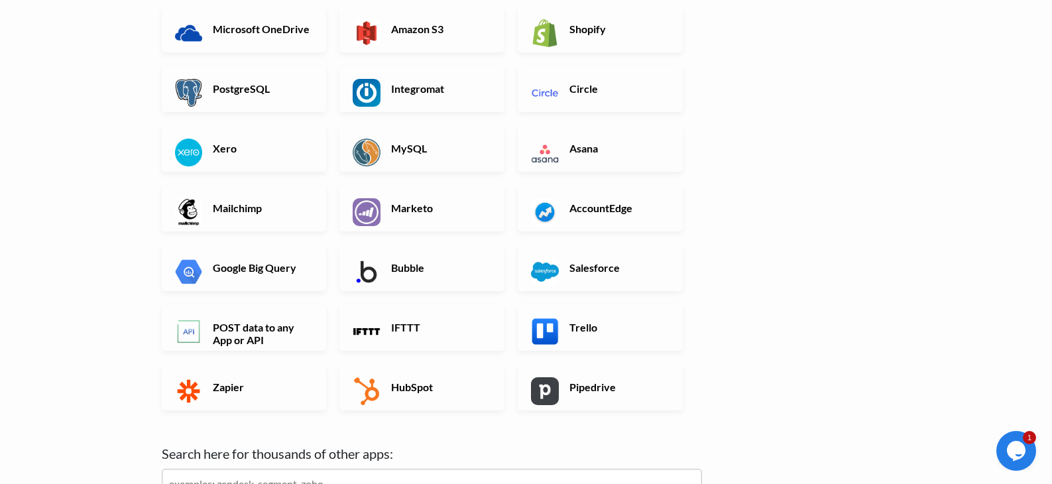
scroll to position [318, 0]
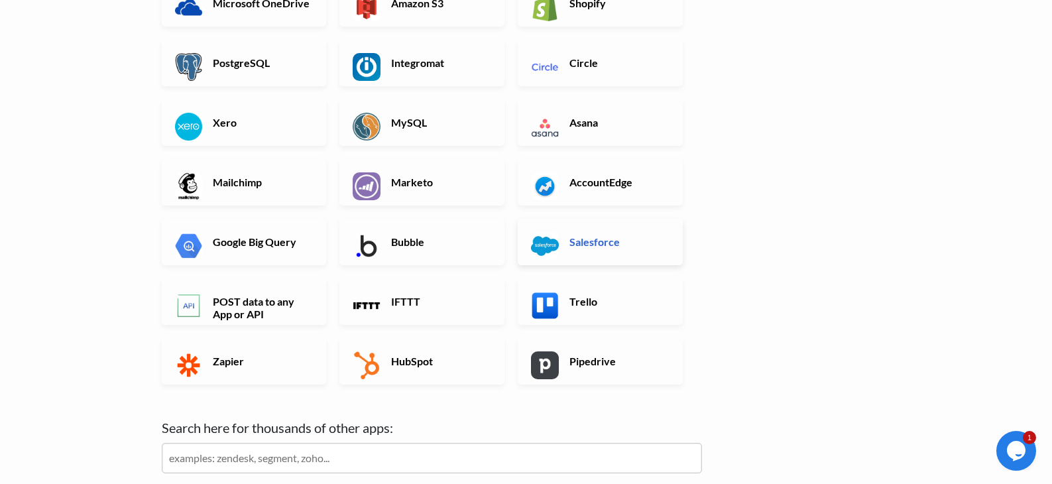
click at [610, 243] on h6 "Salesforce" at bounding box center [618, 241] width 104 height 13
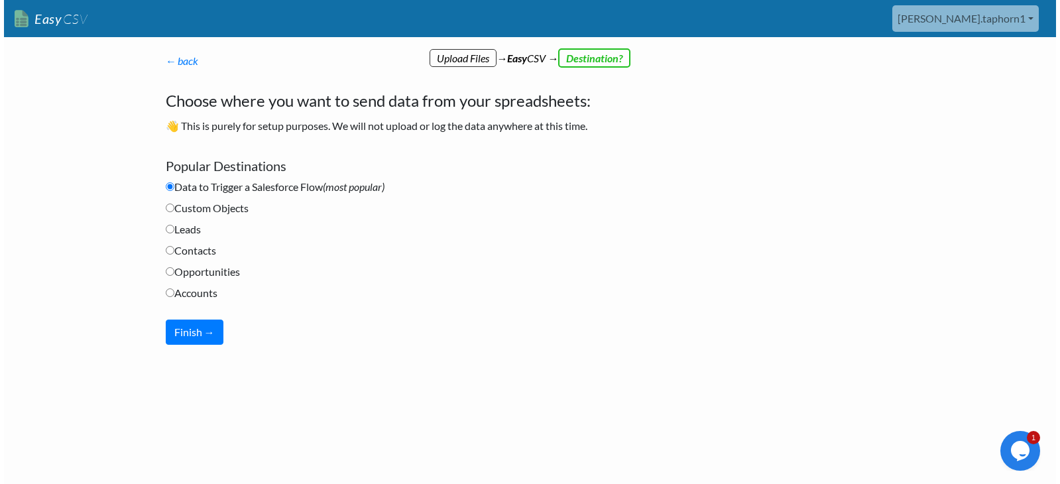
scroll to position [0, 0]
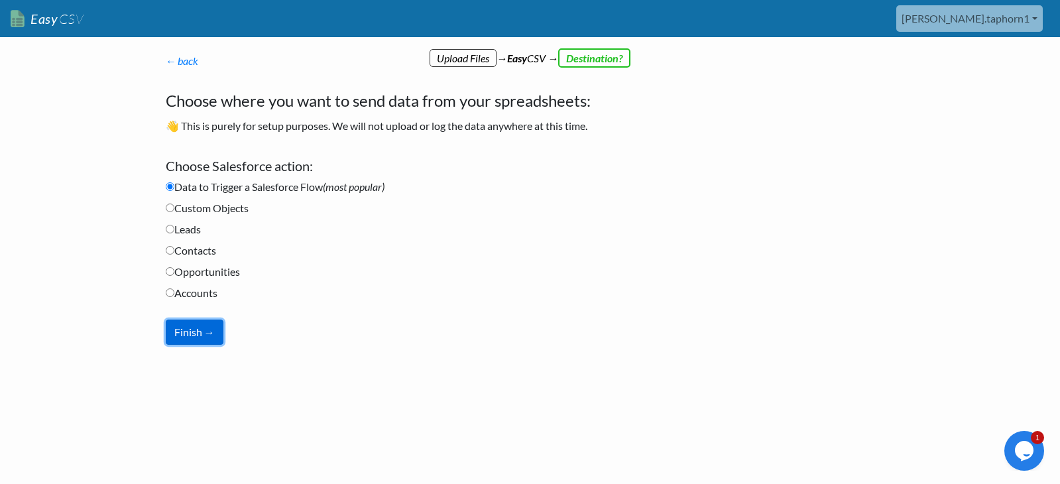
click at [207, 334] on button "Finish →" at bounding box center [195, 331] width 58 height 25
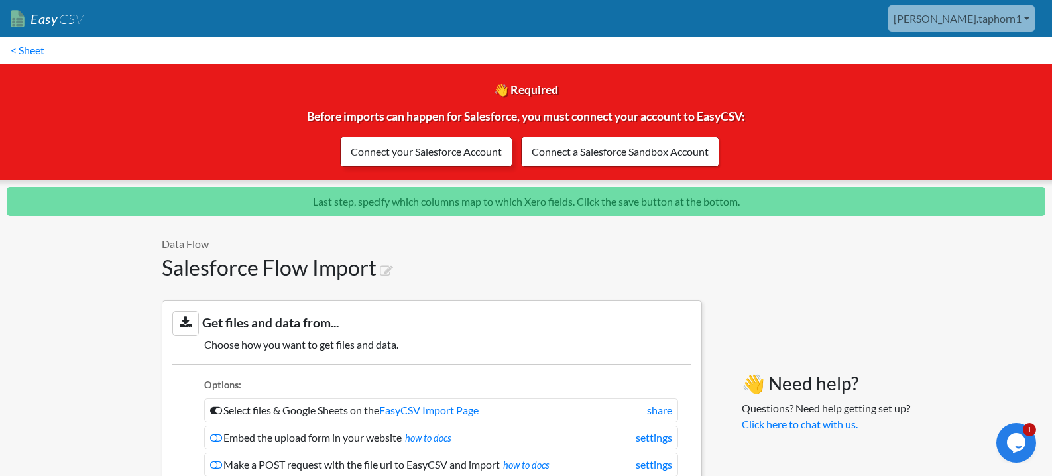
click at [460, 142] on link "Connect your Salesforce Account" at bounding box center [426, 152] width 172 height 30
